Goal: Information Seeking & Learning: Learn about a topic

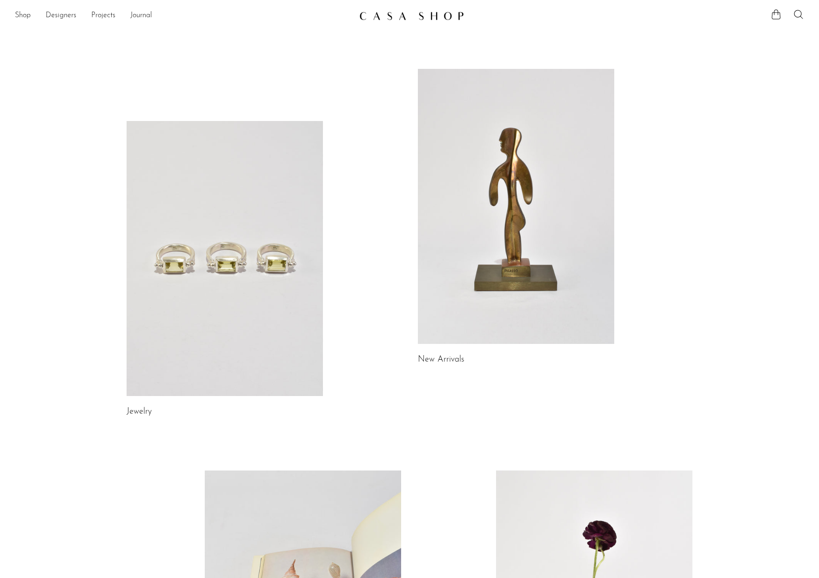
click at [270, 233] on link at bounding box center [225, 258] width 196 height 275
click at [512, 259] on link at bounding box center [516, 206] width 196 height 275
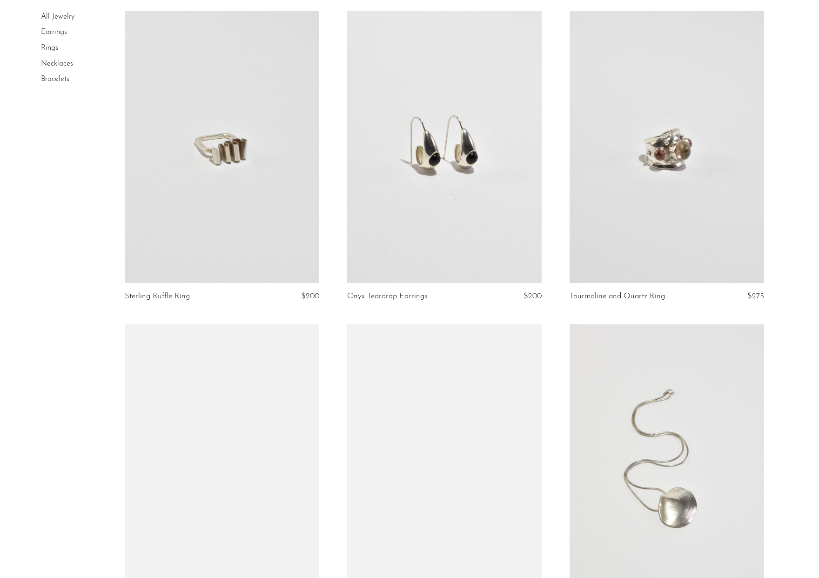
scroll to position [700, 0]
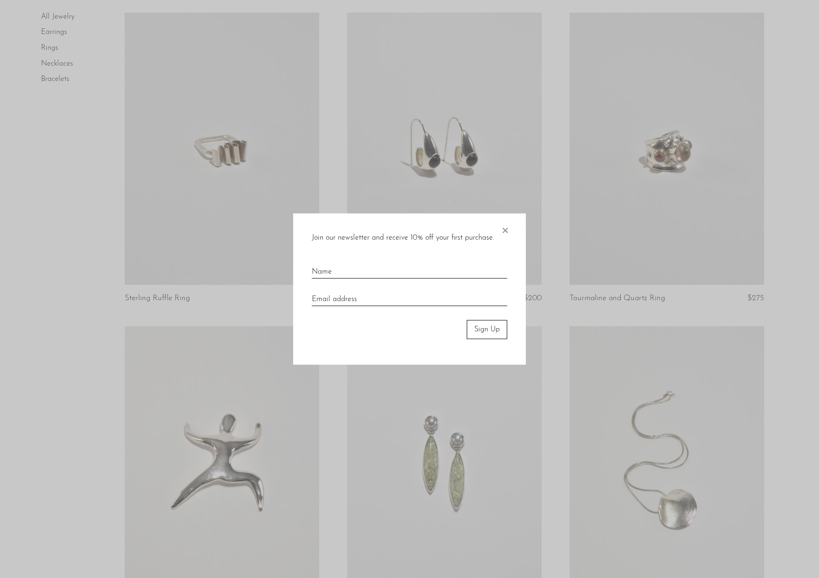
click at [505, 228] on span "×" at bounding box center [504, 229] width 9 height 30
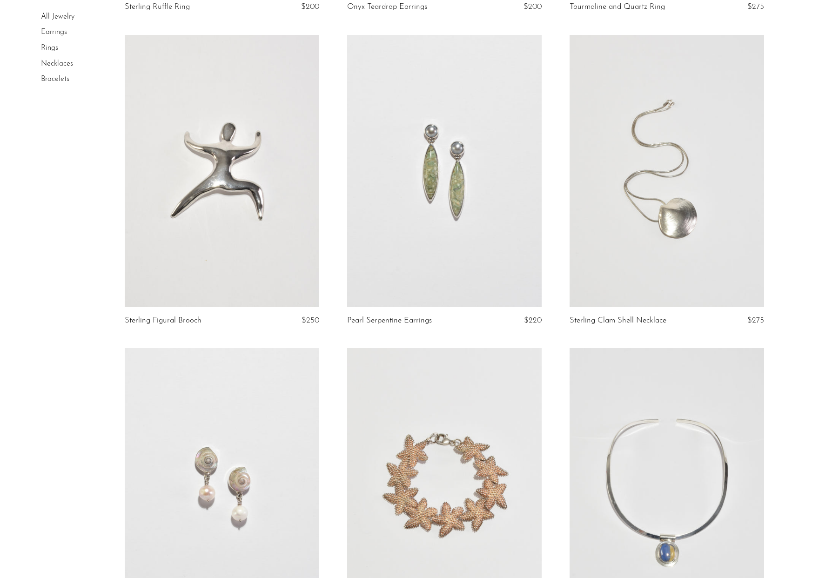
scroll to position [817, 0]
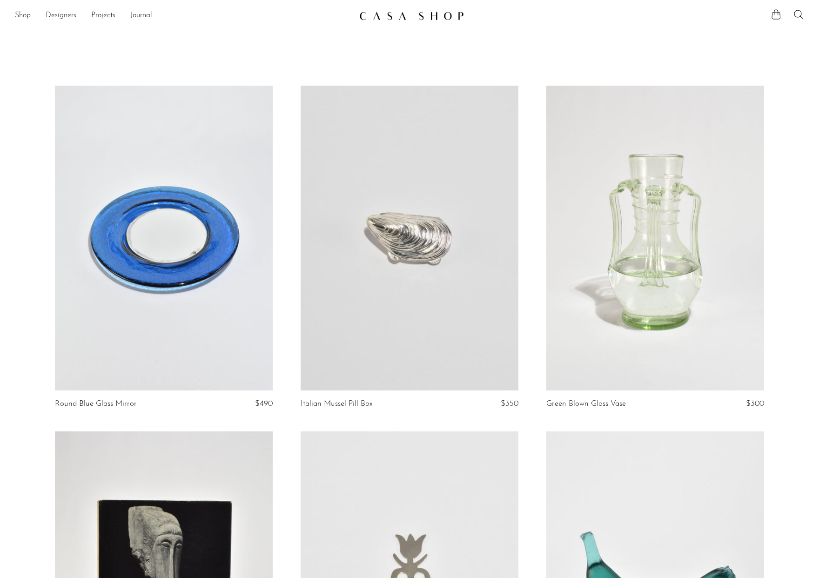
click at [381, 330] on link at bounding box center [410, 238] width 218 height 305
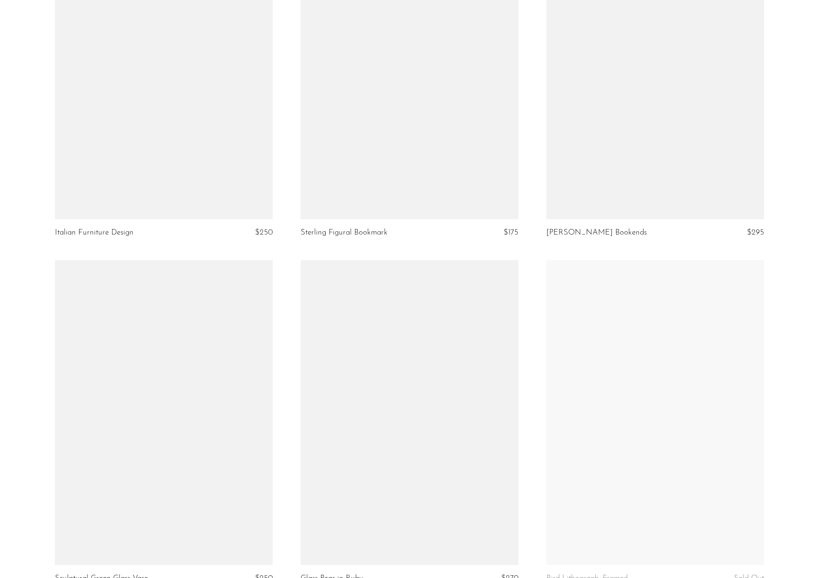
scroll to position [3755, 0]
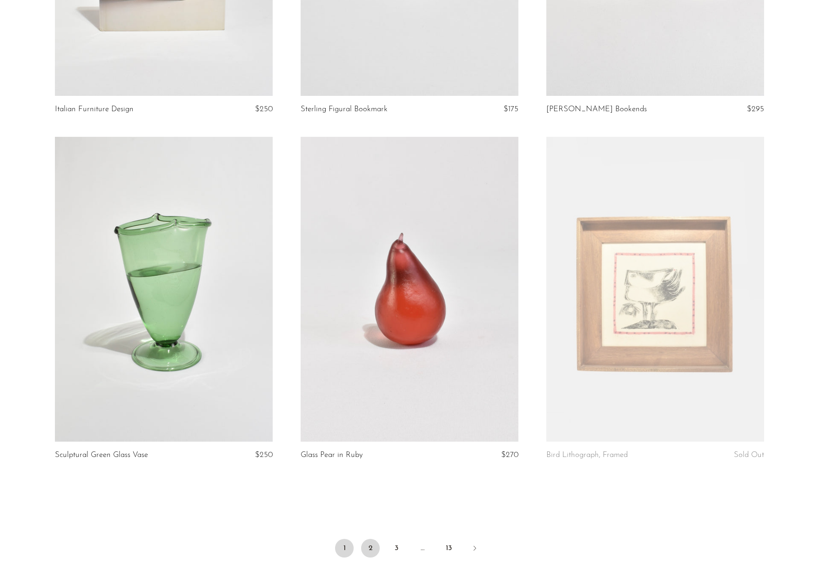
click at [370, 540] on link "2" at bounding box center [370, 548] width 19 height 19
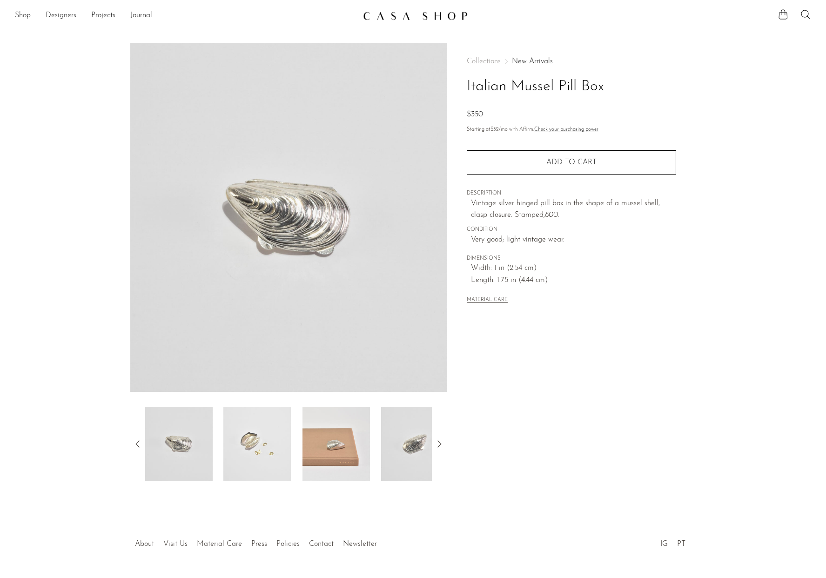
click at [267, 451] on img at bounding box center [256, 444] width 67 height 74
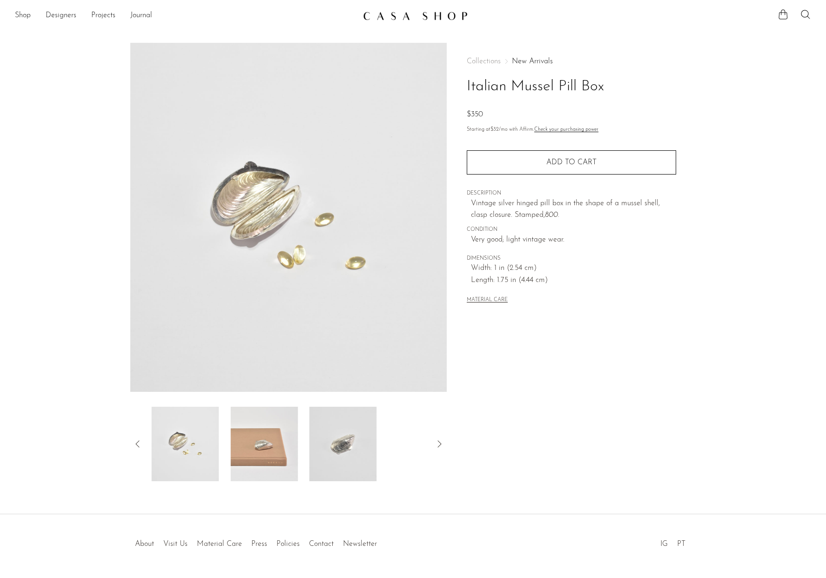
click at [304, 445] on div at bounding box center [288, 444] width 287 height 74
click at [331, 444] on img at bounding box center [335, 444] width 67 height 74
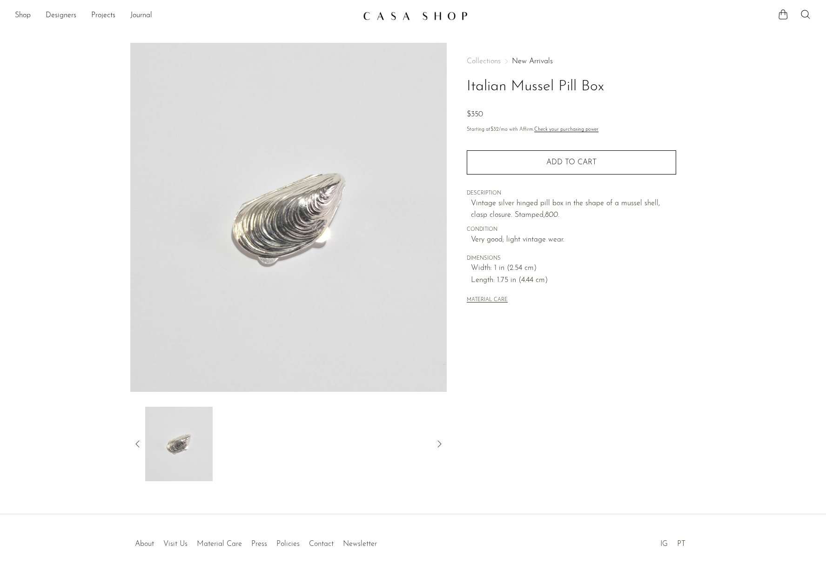
click at [140, 447] on icon at bounding box center [137, 443] width 11 height 11
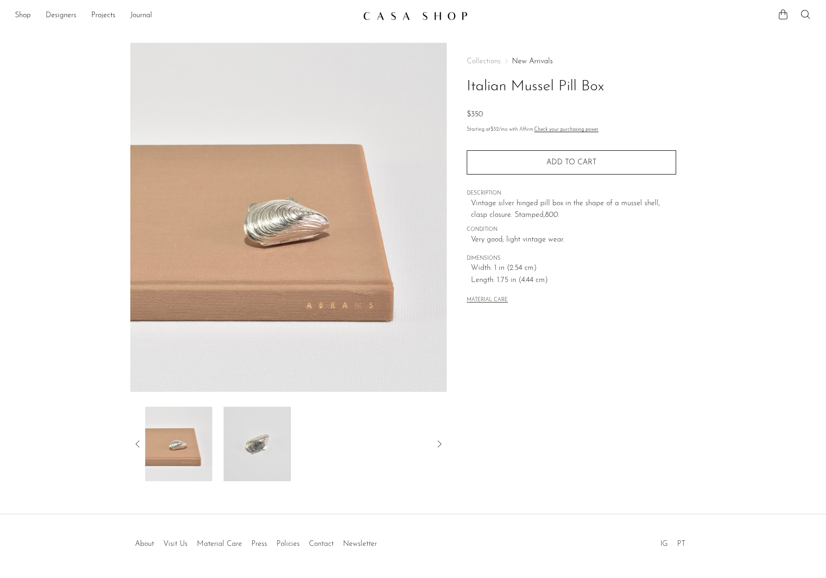
click at [171, 443] on img at bounding box center [178, 444] width 67 height 74
click at [137, 442] on icon at bounding box center [137, 443] width 4 height 7
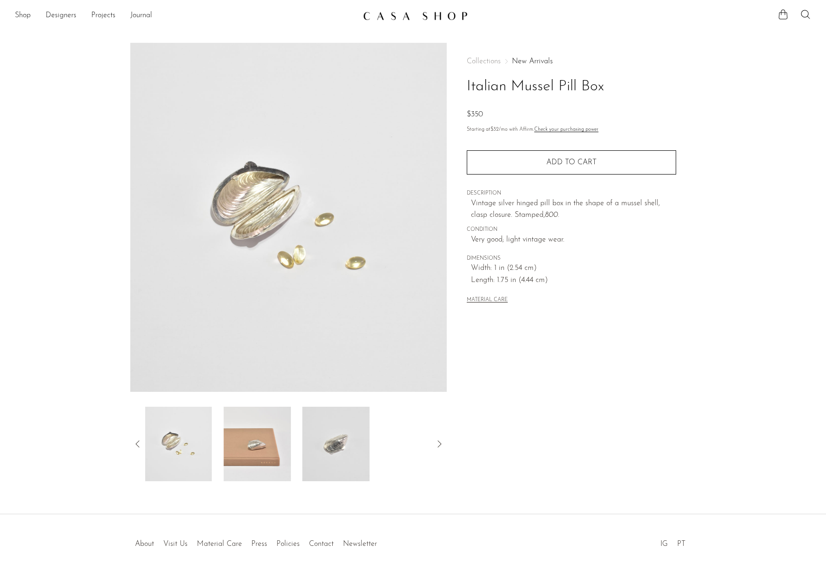
click at [169, 443] on img at bounding box center [178, 444] width 67 height 74
click at [141, 443] on icon at bounding box center [137, 443] width 11 height 11
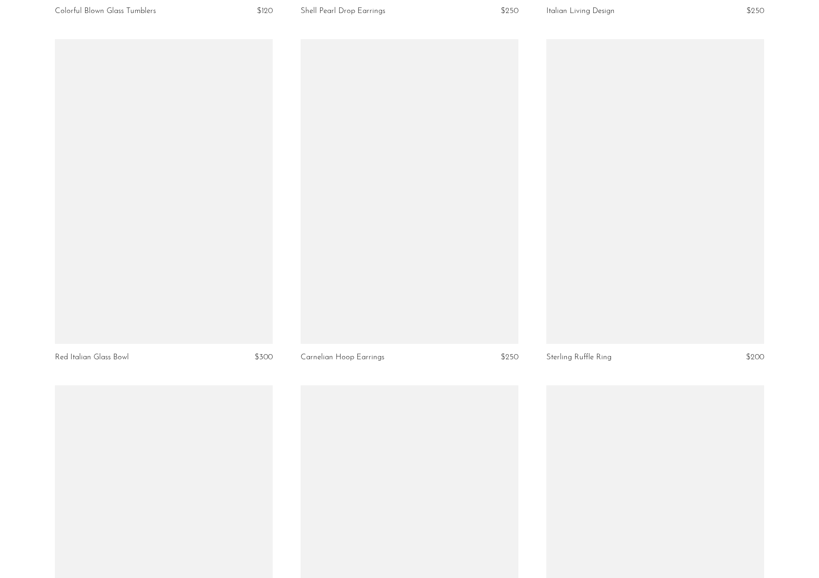
scroll to position [1036, 0]
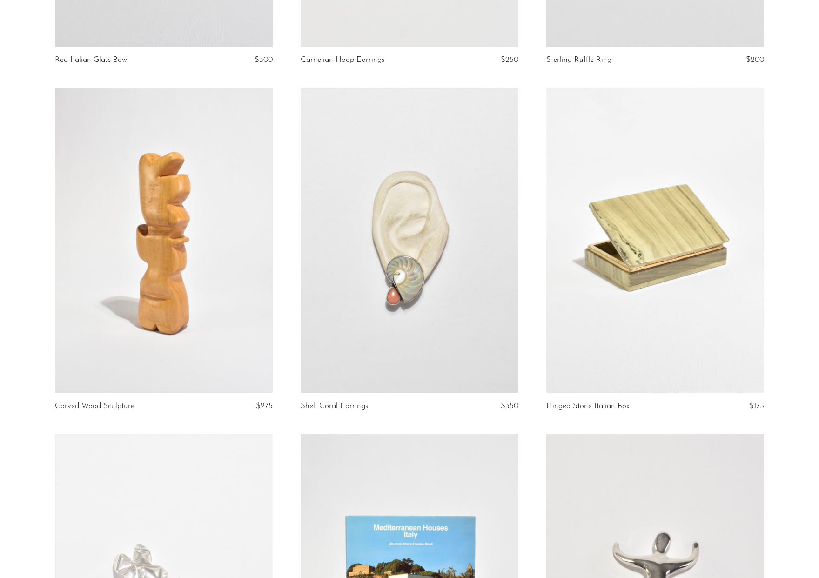
click at [629, 297] on link at bounding box center [655, 240] width 218 height 305
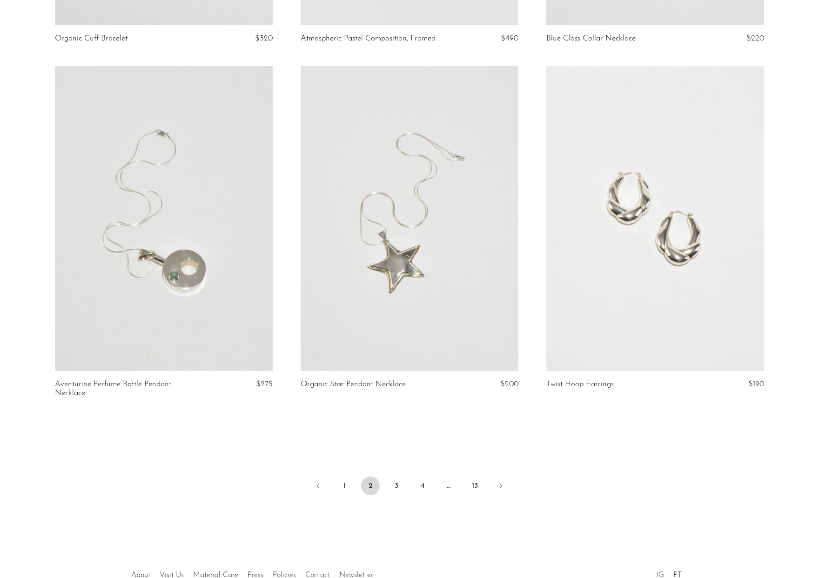
scroll to position [3834, 0]
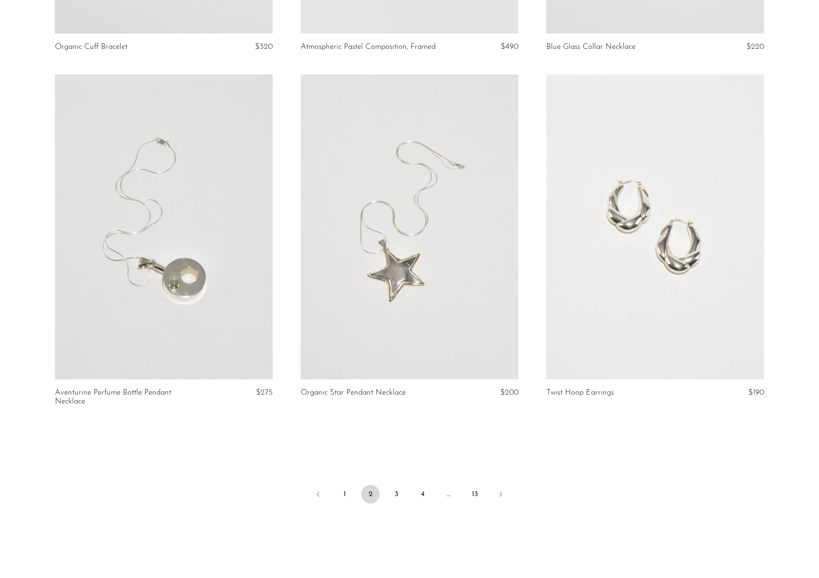
click at [240, 267] on link at bounding box center [164, 226] width 218 height 305
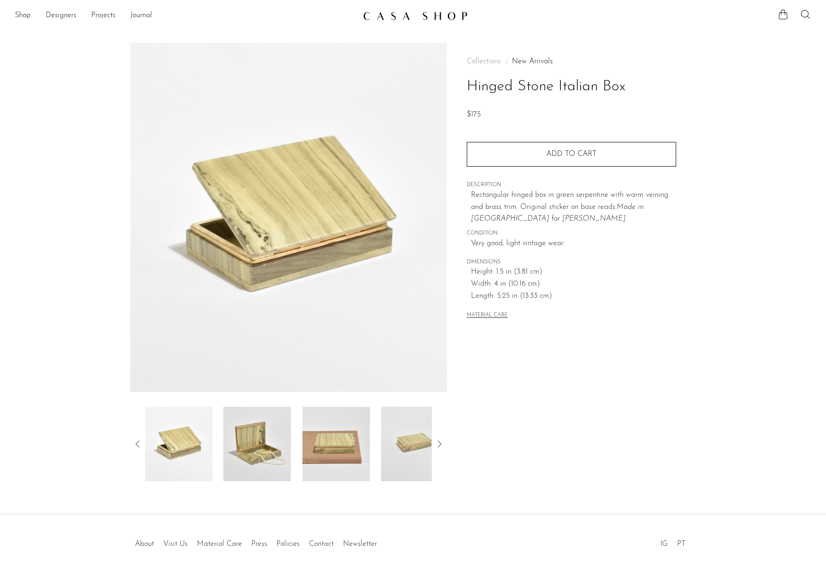
click at [327, 459] on img at bounding box center [335, 444] width 67 height 74
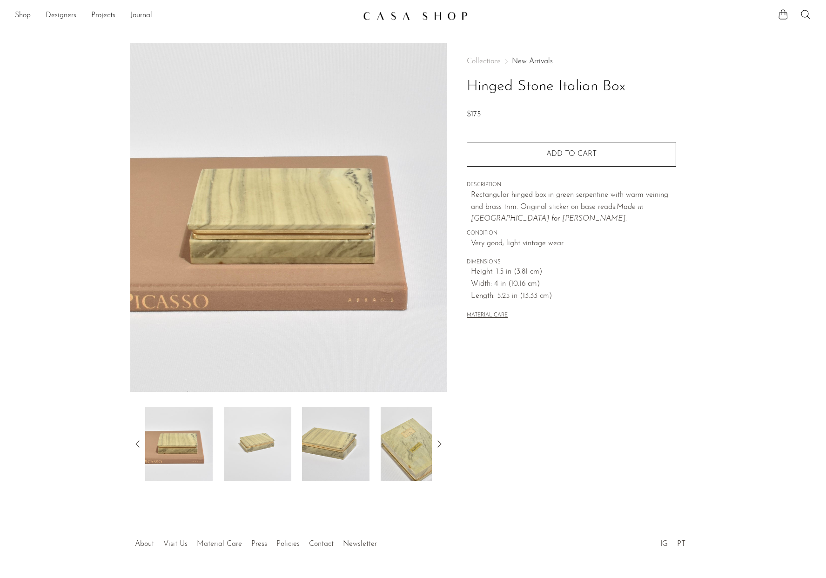
click at [334, 452] on img at bounding box center [335, 444] width 67 height 74
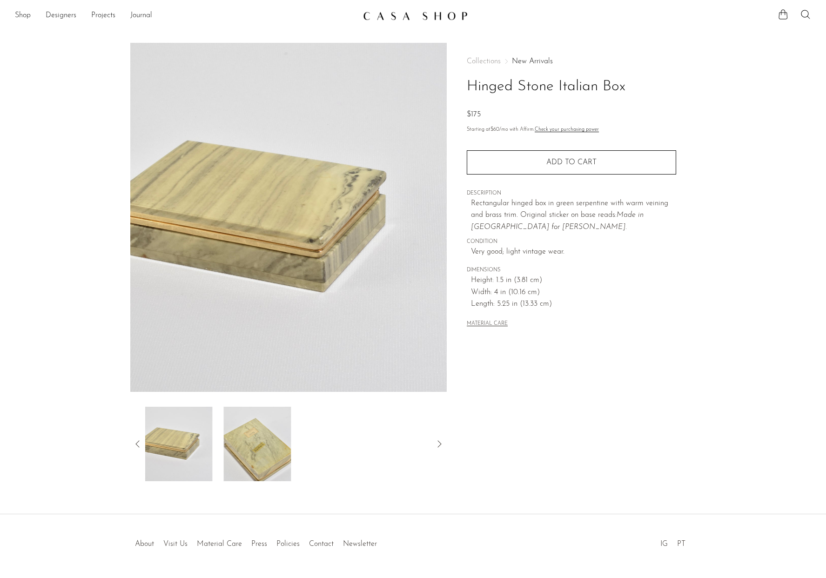
click at [292, 452] on div at bounding box center [288, 444] width 287 height 74
click at [284, 453] on img at bounding box center [257, 444] width 67 height 74
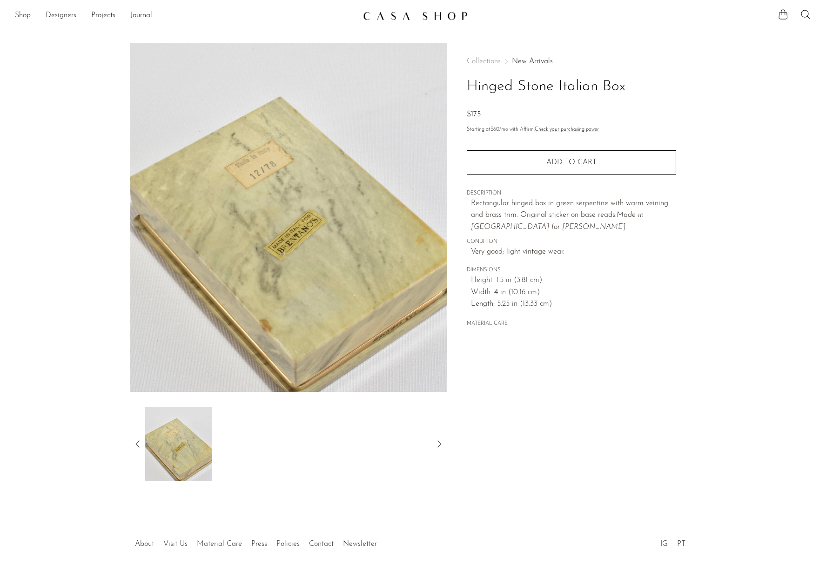
click at [135, 443] on icon at bounding box center [137, 443] width 11 height 11
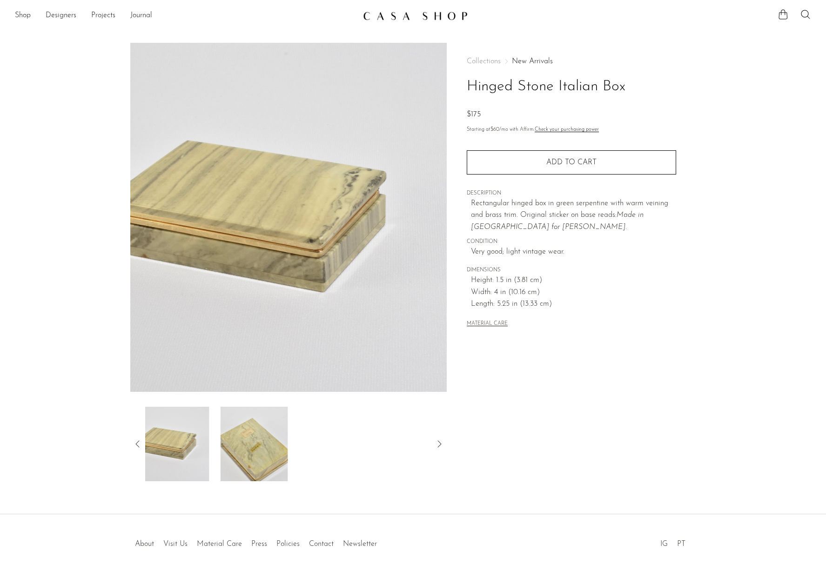
click at [179, 440] on img at bounding box center [175, 444] width 67 height 74
click at [130, 443] on div at bounding box center [288, 444] width 317 height 74
click at [131, 443] on div at bounding box center [288, 444] width 317 height 74
click at [132, 442] on icon at bounding box center [137, 443] width 11 height 11
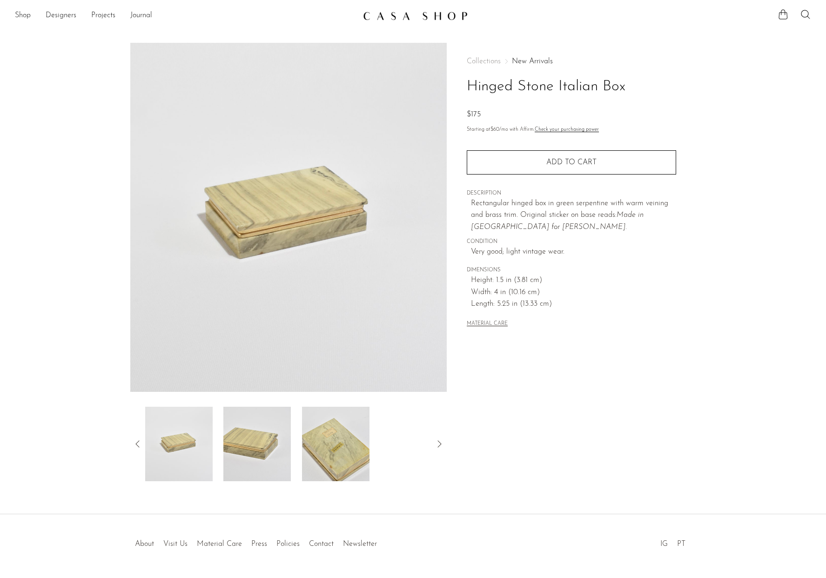
click at [163, 441] on img at bounding box center [178, 444] width 67 height 74
click at [135, 443] on icon at bounding box center [137, 443] width 11 height 11
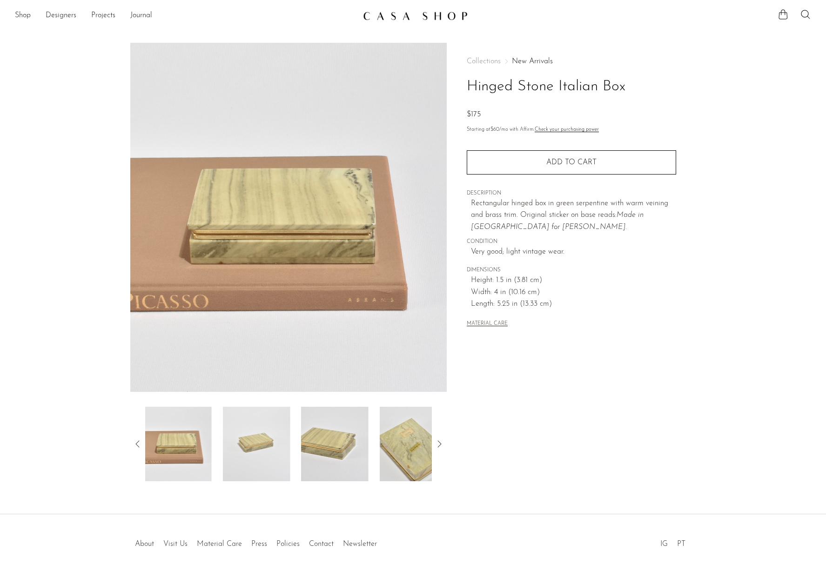
click at [135, 443] on icon at bounding box center [137, 443] width 11 height 11
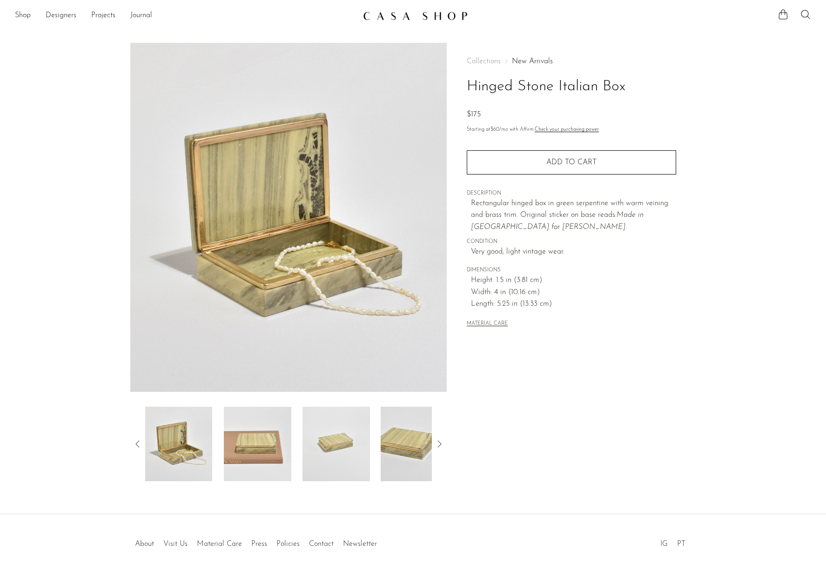
click at [176, 448] on img at bounding box center [178, 444] width 67 height 74
click at [215, 443] on div at bounding box center [288, 444] width 287 height 74
click at [229, 443] on img at bounding box center [257, 444] width 67 height 74
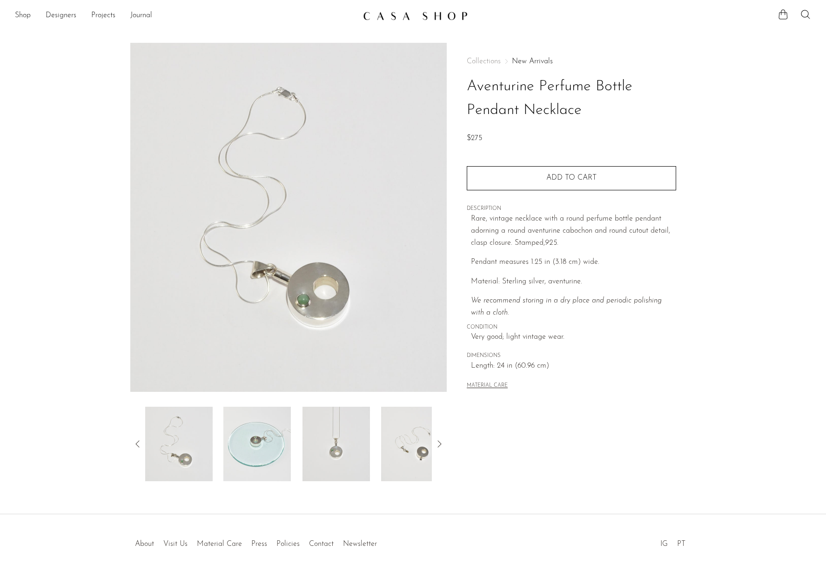
click at [334, 432] on img at bounding box center [335, 444] width 67 height 74
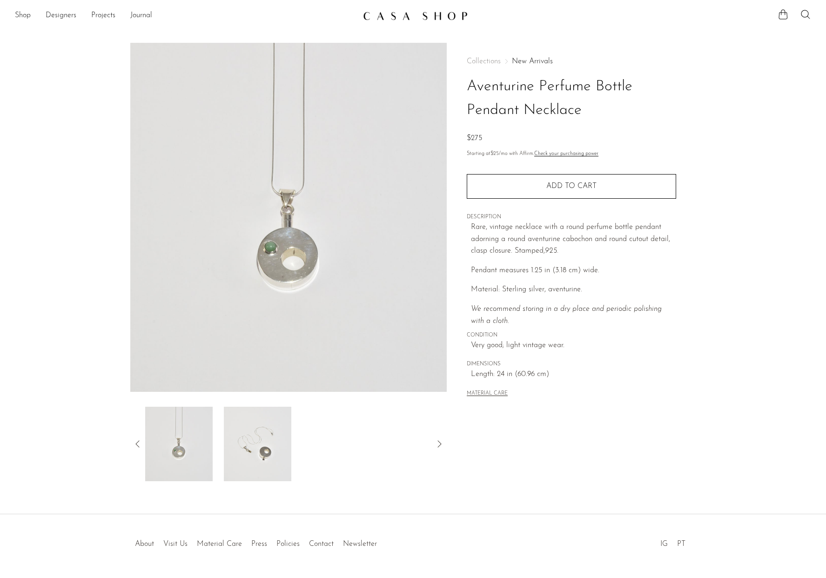
click at [247, 428] on img at bounding box center [256, 444] width 67 height 74
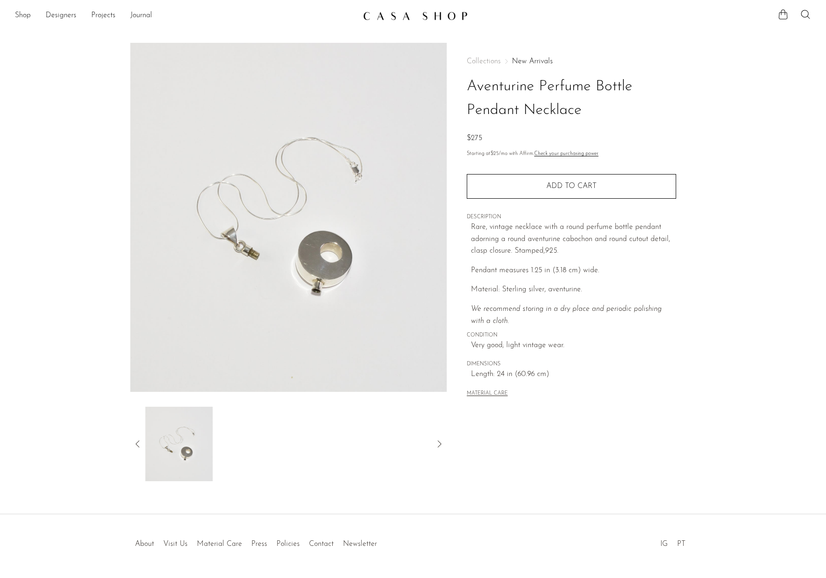
click at [169, 430] on img at bounding box center [178, 444] width 67 height 74
click at [138, 436] on div at bounding box center [288, 444] width 317 height 74
click at [128, 443] on article "Aventurine Perfume Bottle Pendant Necklace $275" at bounding box center [413, 262] width 596 height 438
click at [131, 442] on div at bounding box center [288, 444] width 317 height 74
click at [134, 441] on icon at bounding box center [137, 443] width 11 height 11
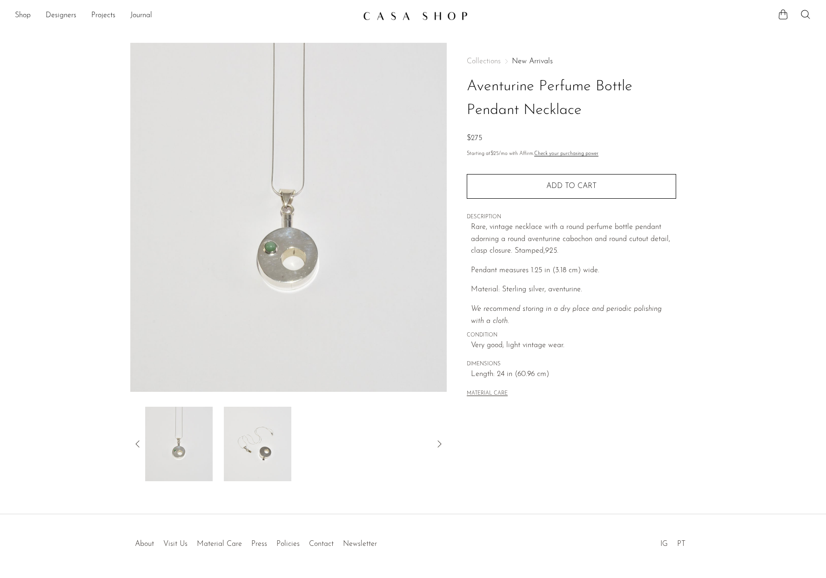
click at [280, 429] on img at bounding box center [256, 444] width 67 height 74
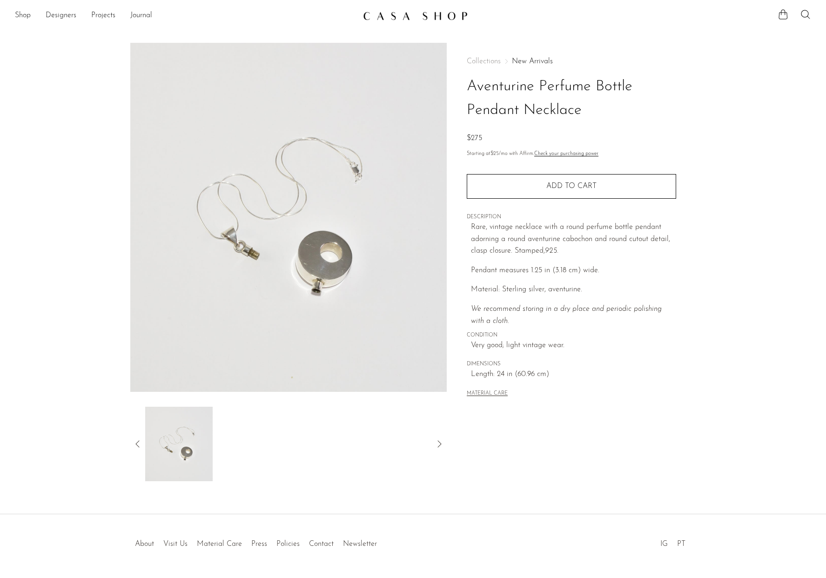
click at [159, 437] on img at bounding box center [178, 444] width 67 height 74
click at [141, 447] on icon at bounding box center [137, 443] width 11 height 11
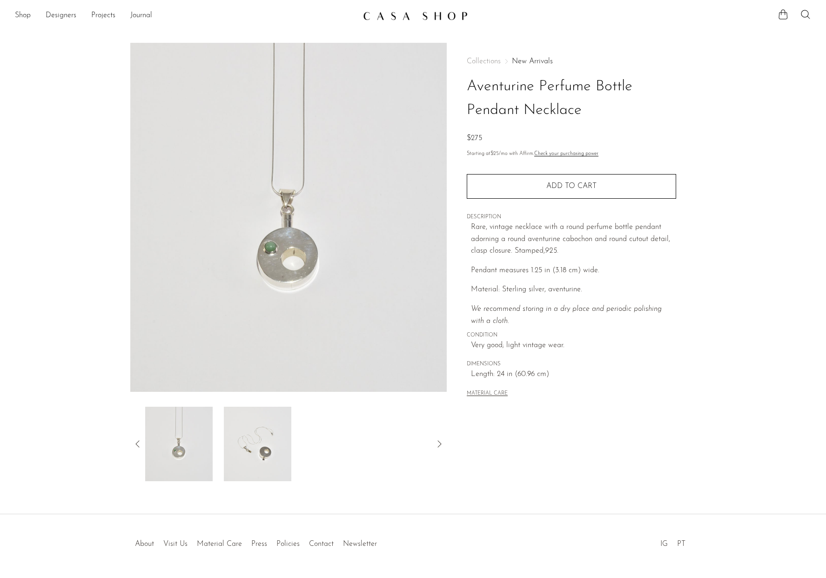
click at [751, 275] on section "Aventurine Perfume Bottle Pendant Necklace $275" at bounding box center [413, 262] width 826 height 438
click at [721, 39] on main "Aventurine Perfume Bottle Pendant Necklace $275" at bounding box center [413, 269] width 826 height 490
